Goal: Information Seeking & Learning: Learn about a topic

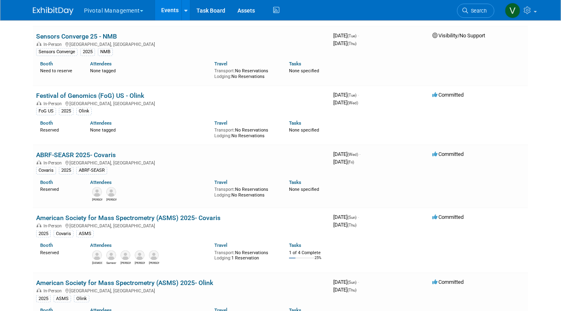
click at [166, 9] on link "Events" at bounding box center [170, 10] width 30 height 20
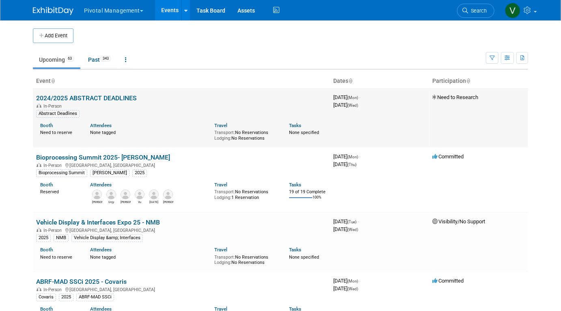
scroll to position [1889, 0]
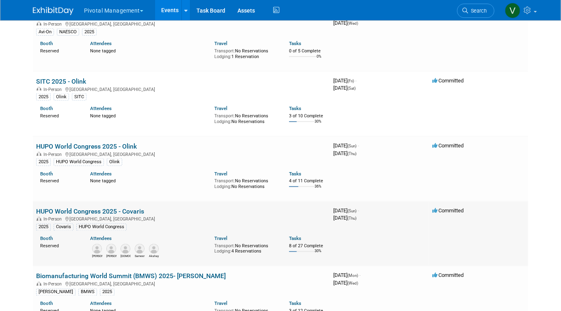
click at [64, 215] on link "HUPO World Congress 2025 - Covaris" at bounding box center [90, 211] width 108 height 8
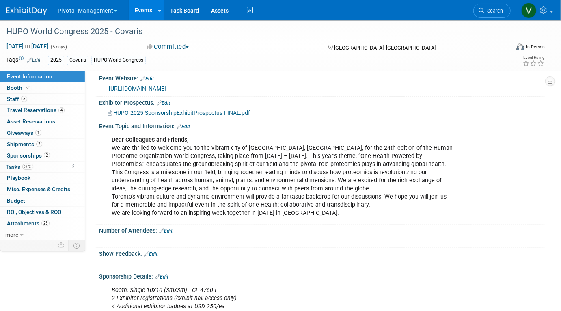
scroll to position [11, 0]
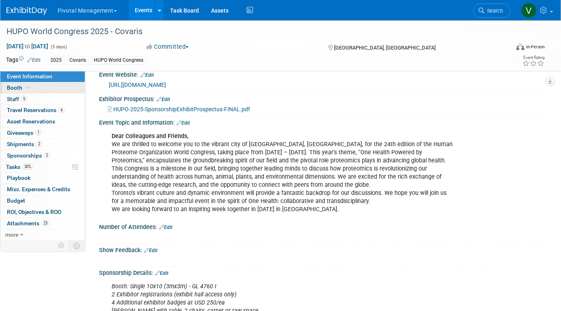
click at [51, 91] on link "Booth" at bounding box center [42, 87] width 84 height 11
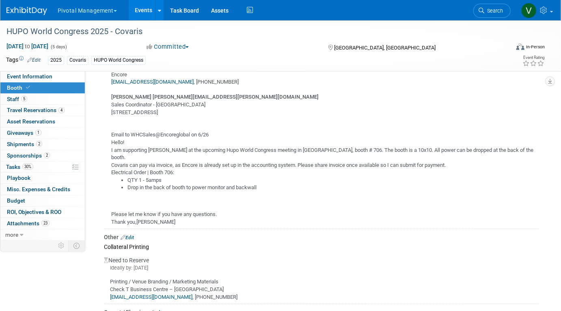
scroll to position [1126, 0]
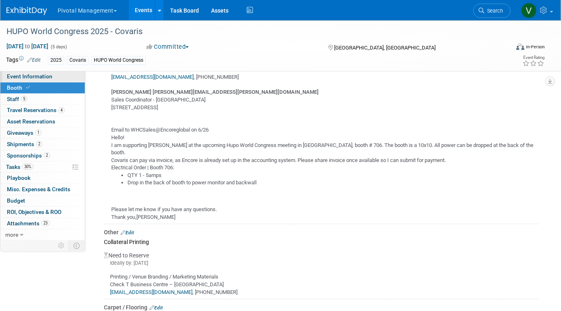
click at [66, 74] on link "Event Information" at bounding box center [42, 76] width 84 height 11
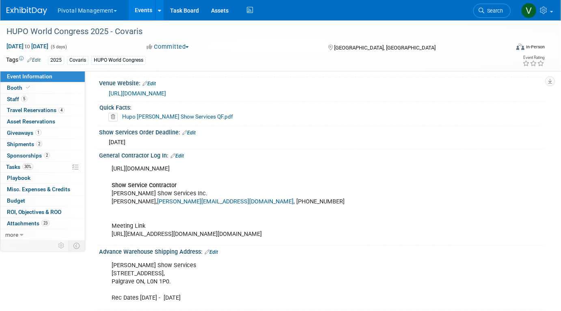
scroll to position [1306, 0]
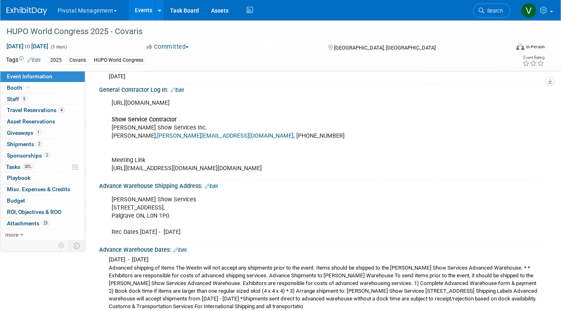
click at [195, 100] on div "https://robinsonevents.ca/rd_ek_kit/1736875675973x182303177272459260?event=1736…" at bounding box center [282, 136] width 352 height 82
copy div "https://robinsonevents.ca/rd_ek_kit/1736875675973x182303177272459260?event=1736…"
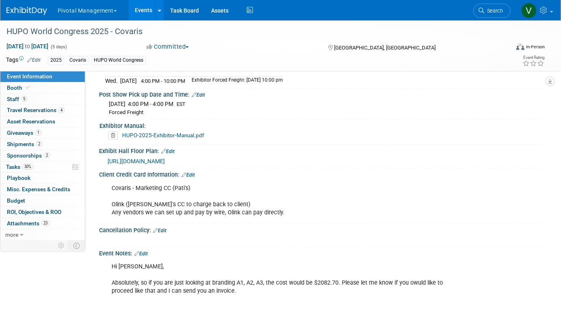
scroll to position [1701, 0]
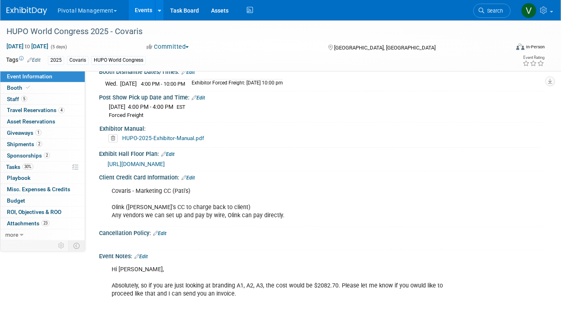
click at [162, 162] on span "https://icsevents.eventsair.com/ExhibitionPortal/hupo2025/exhibitor-portal/floo…" at bounding box center [136, 164] width 57 height 6
